Goal: Use online tool/utility: Use online tool/utility

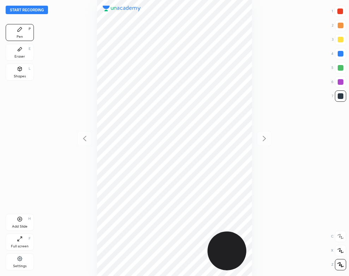
scroll to position [276, 236]
click at [40, 9] on button "Start recording" at bounding box center [27, 10] width 42 height 8
click at [18, 261] on icon at bounding box center [20, 258] width 6 height 6
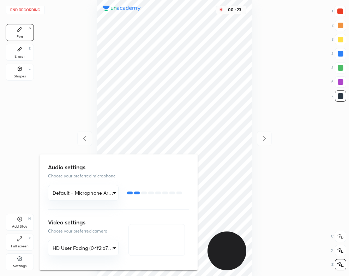
click at [110, 42] on div at bounding box center [174, 138] width 349 height 276
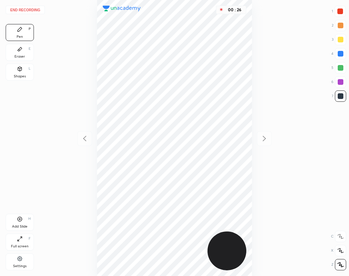
click at [337, 9] on div at bounding box center [340, 11] width 11 height 11
click at [252, 37] on div "00 : 52" at bounding box center [175, 138] width 236 height 276
click at [21, 51] on icon at bounding box center [20, 49] width 6 height 6
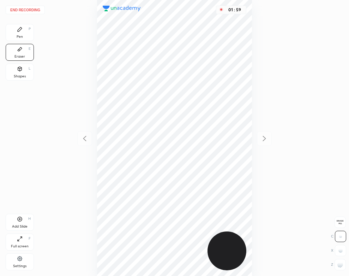
click at [21, 35] on div "Pen" at bounding box center [20, 37] width 6 height 4
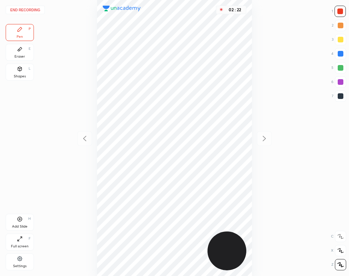
click at [31, 9] on button "End recording" at bounding box center [25, 10] width 39 height 8
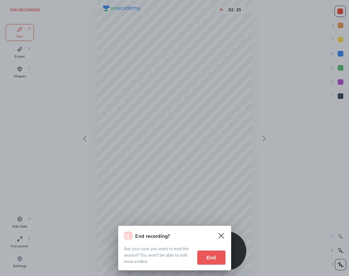
click at [206, 261] on button "End" at bounding box center [211, 257] width 28 height 14
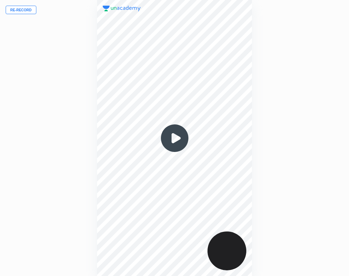
click at [172, 140] on img at bounding box center [175, 138] width 34 height 34
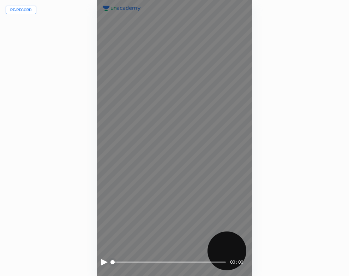
click at [102, 262] on div at bounding box center [104, 262] width 6 height 6
